Goal: Information Seeking & Learning: Learn about a topic

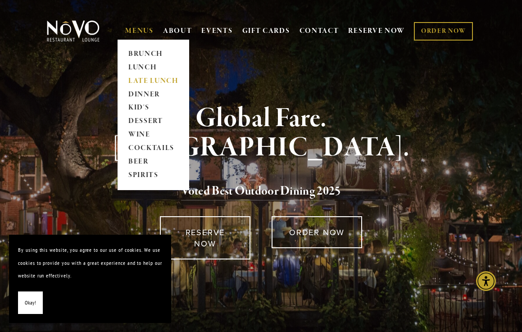
click at [132, 76] on link "LATE LUNCH" at bounding box center [153, 81] width 56 height 14
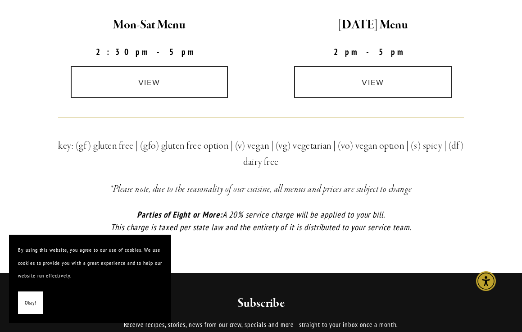
scroll to position [292, 0]
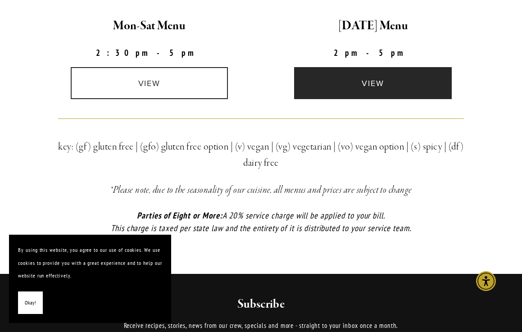
click at [334, 90] on link "view" at bounding box center [373, 83] width 158 height 32
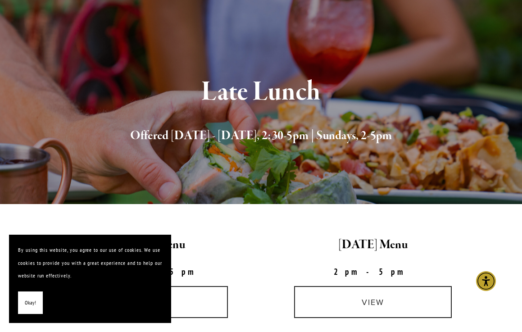
scroll to position [0, 0]
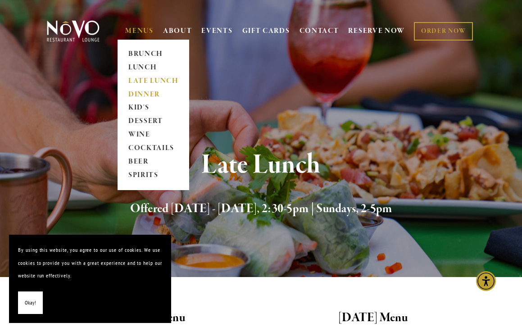
click at [133, 93] on link "DINNER" at bounding box center [153, 95] width 56 height 14
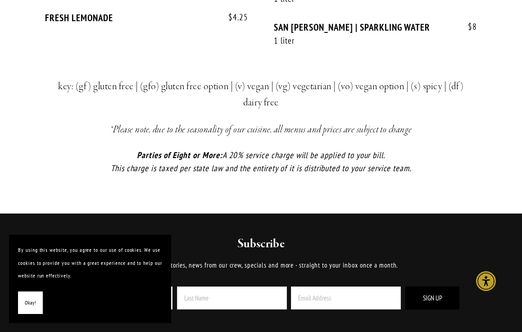
scroll to position [2274, 0]
